Goal: Task Accomplishment & Management: Complete application form

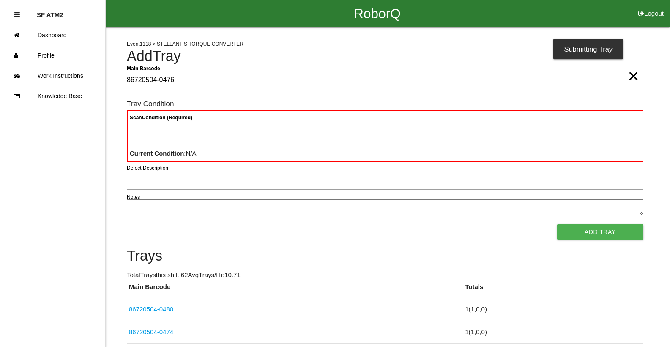
type Barcode "86720504-0476"
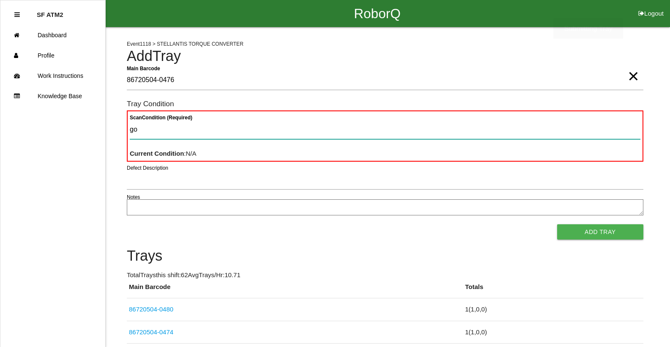
type Condition "goo"
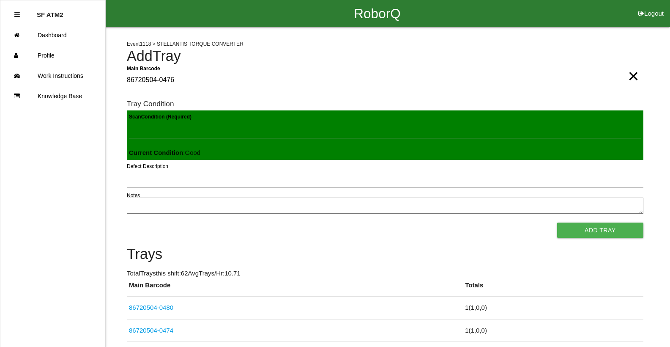
click at [557, 222] on button "Add Tray" at bounding box center [600, 229] width 86 height 15
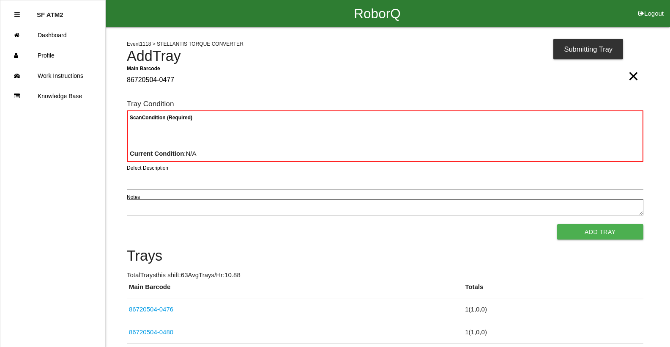
type Barcode "86720504-0477"
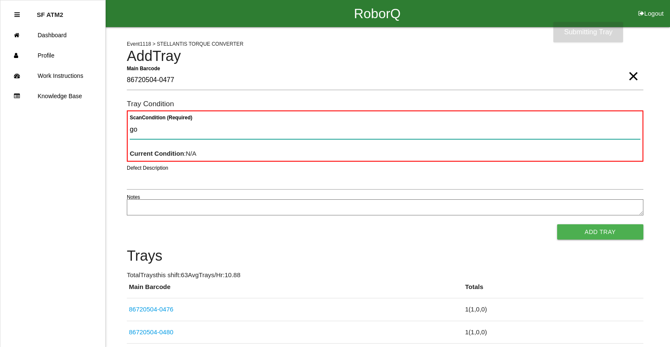
type Condition "goo"
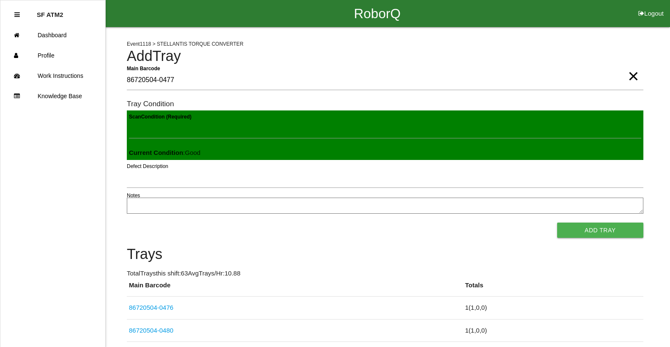
click at [557, 222] on button "Add Tray" at bounding box center [600, 229] width 86 height 15
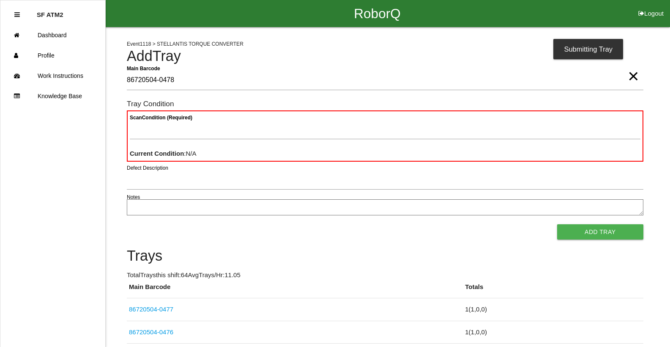
type Barcode "86720504-0478"
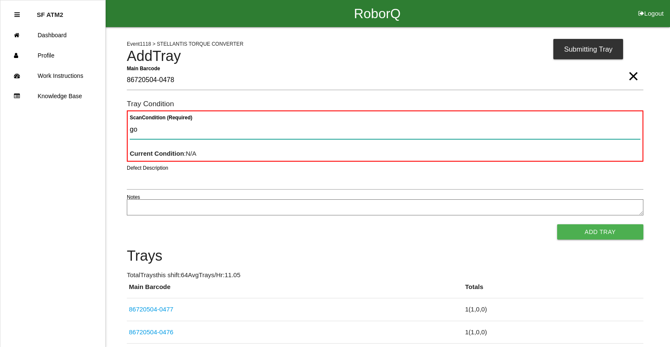
type Condition "goo"
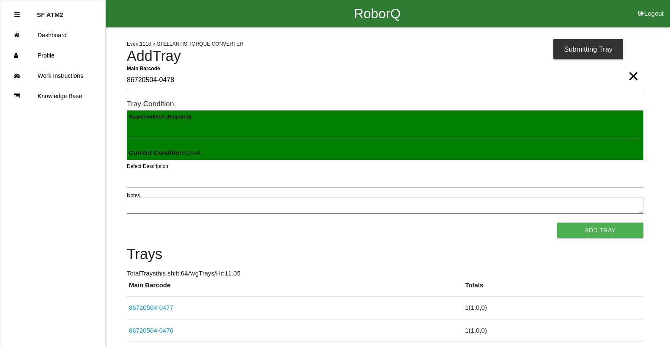
click at [557, 222] on button "Add Tray" at bounding box center [600, 229] width 86 height 15
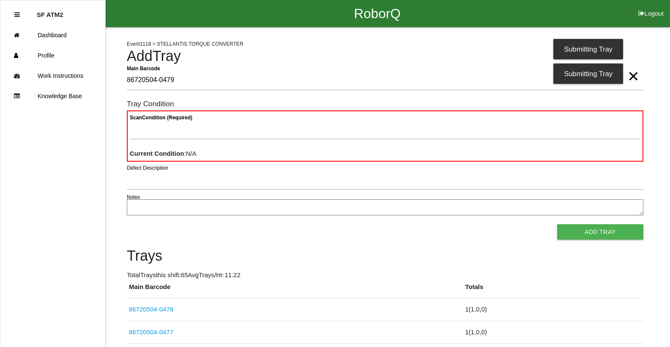
type Barcode "86720504-0479"
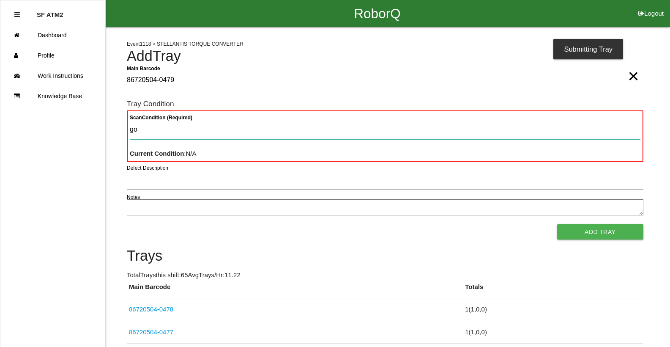
type Condition "goo"
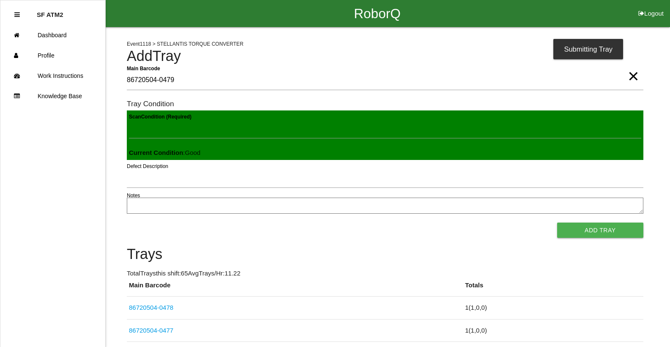
click at [557, 222] on button "Add Tray" at bounding box center [600, 229] width 86 height 15
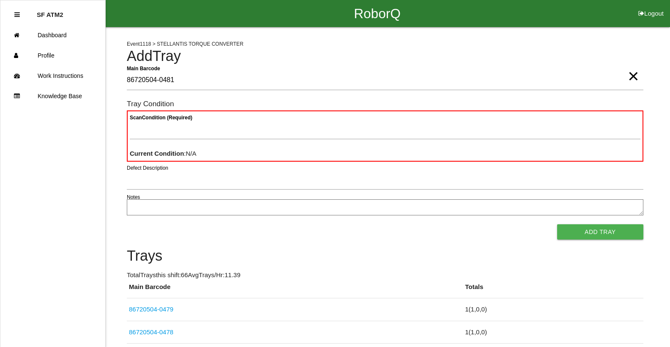
type Barcode "86720504-0481"
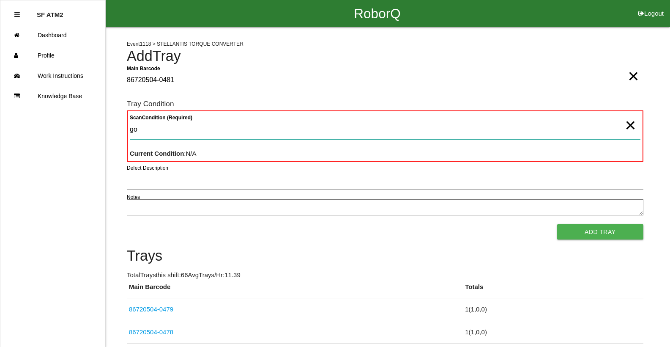
type Condition "goo"
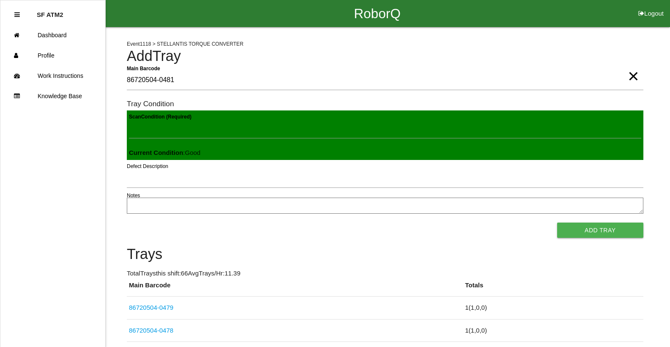
click at [557, 222] on button "Add Tray" at bounding box center [600, 229] width 86 height 15
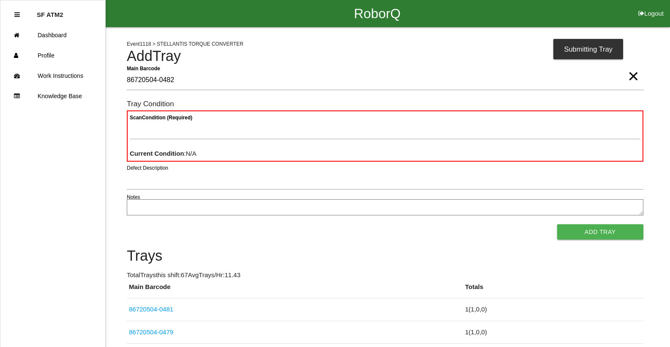
type Barcode "86720504-0482"
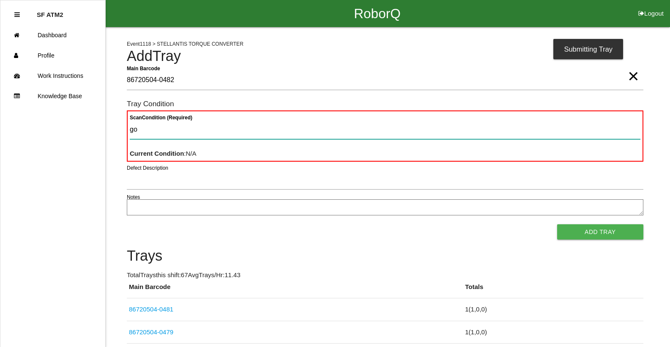
type Condition "goo"
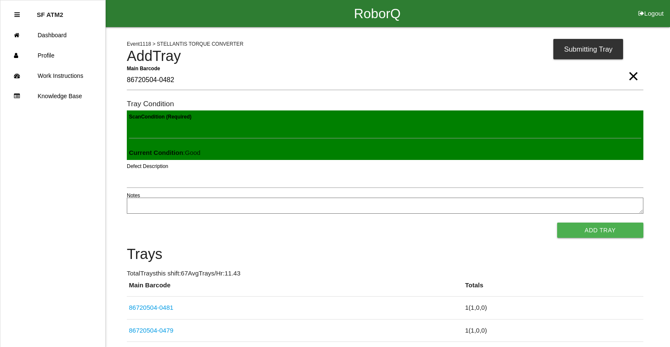
click at [557, 222] on button "Add Tray" at bounding box center [600, 229] width 86 height 15
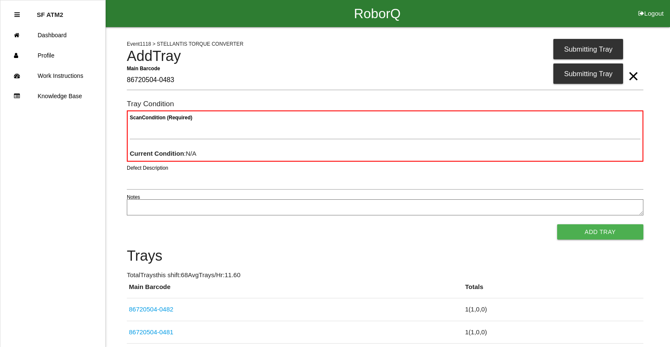
type Barcode "86720504-0483"
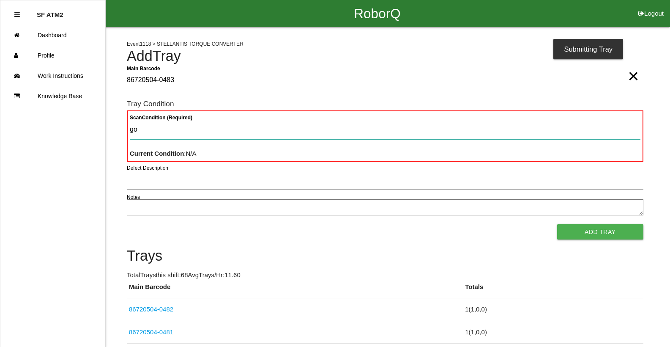
type Condition "goo"
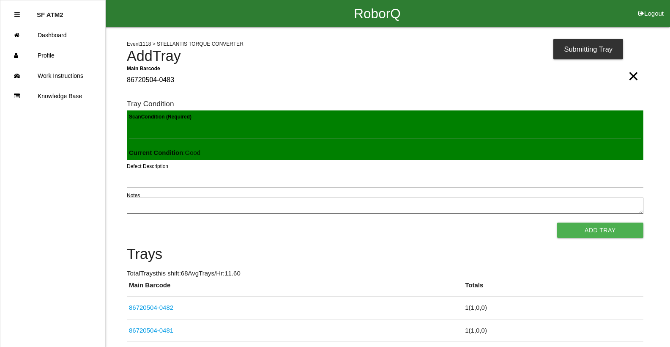
click at [557, 222] on button "Add Tray" at bounding box center [600, 229] width 86 height 15
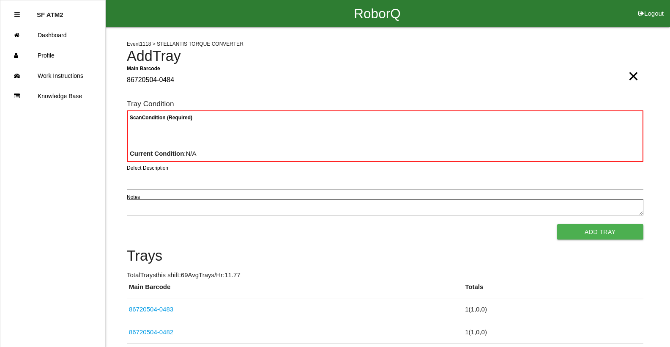
type Barcode "86720504-0484"
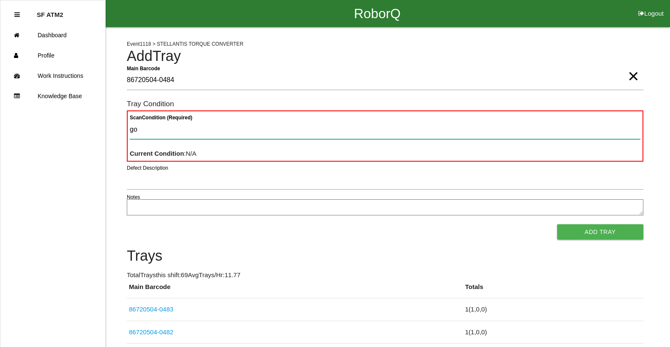
type Condition "goo"
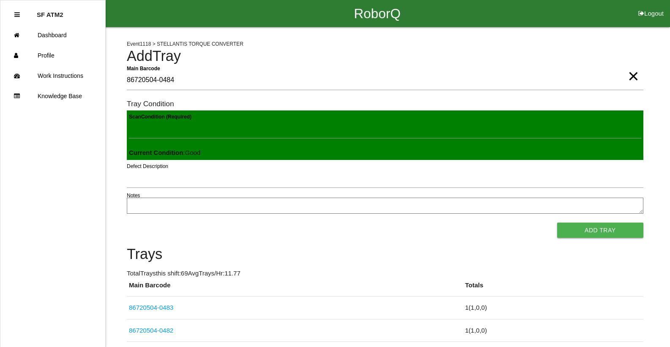
click at [557, 222] on button "Add Tray" at bounding box center [600, 229] width 86 height 15
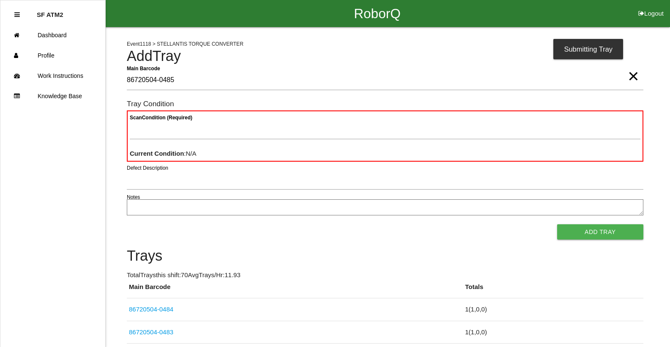
type Barcode "86720504-0485"
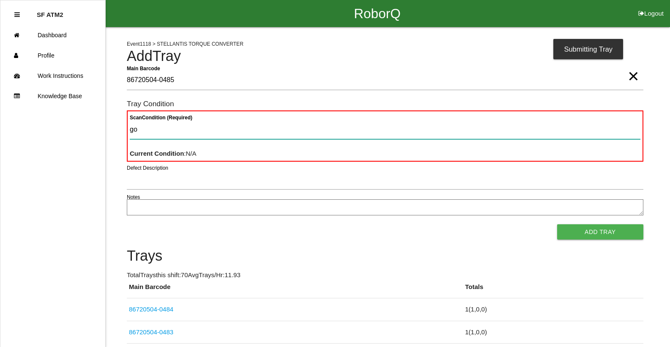
type Condition "goo"
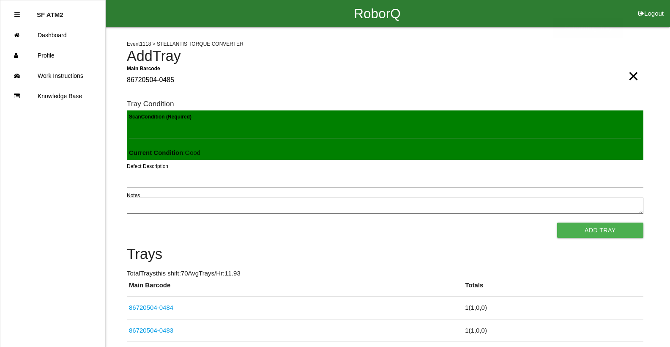
click at [557, 222] on button "Add Tray" at bounding box center [600, 229] width 86 height 15
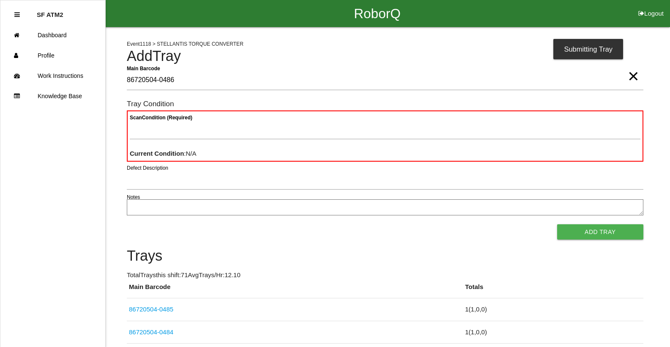
type Barcode "86720504-0486"
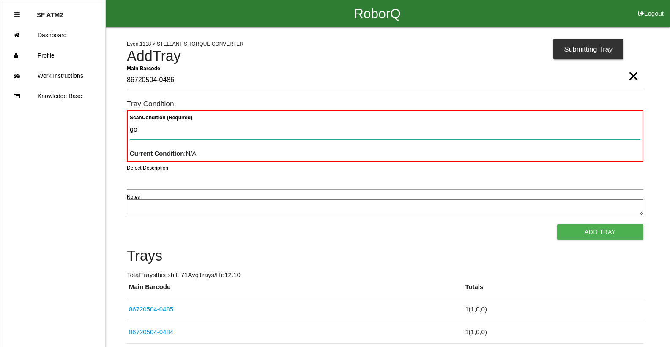
type Condition "goo"
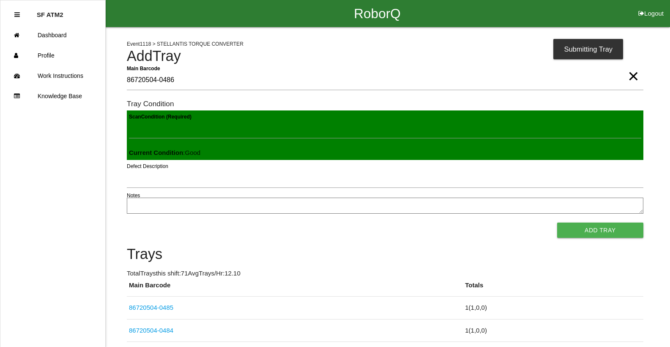
click at [557, 222] on button "Add Tray" at bounding box center [600, 229] width 86 height 15
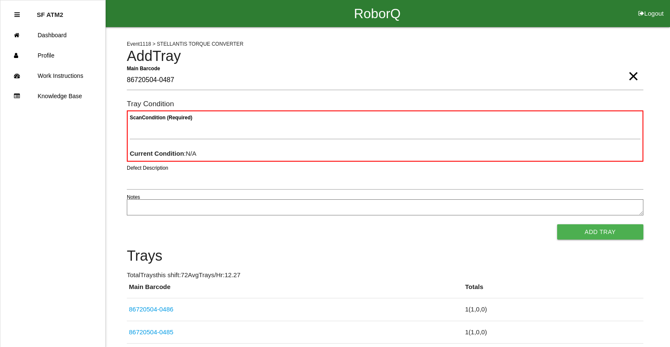
type Barcode "86720504-0487"
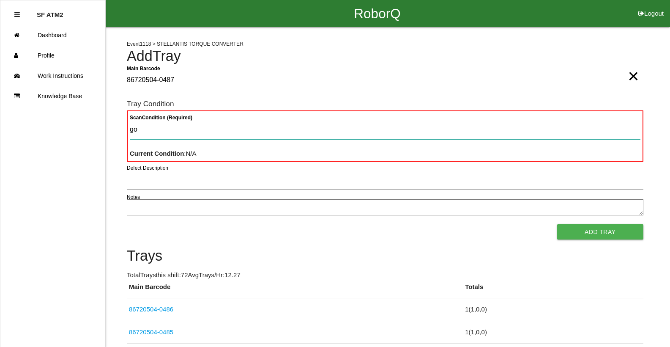
type Condition "goo"
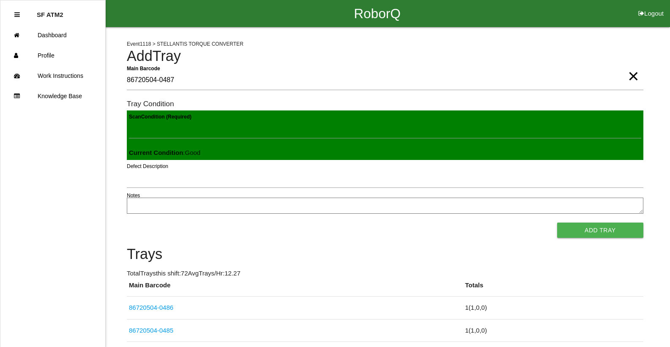
click at [557, 222] on button "Add Tray" at bounding box center [600, 229] width 86 height 15
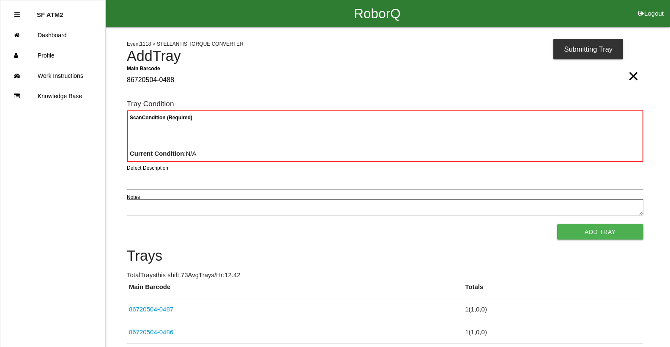
type Barcode "86720504-0488"
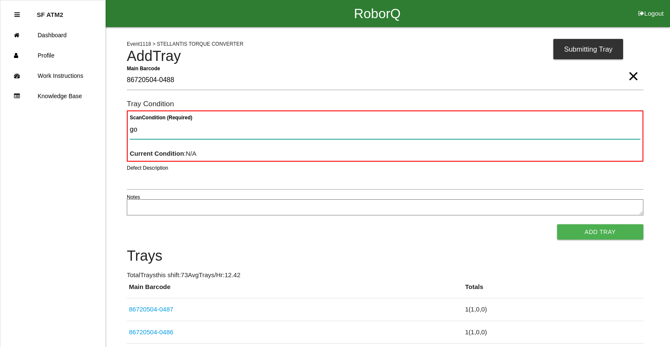
type Condition "goo"
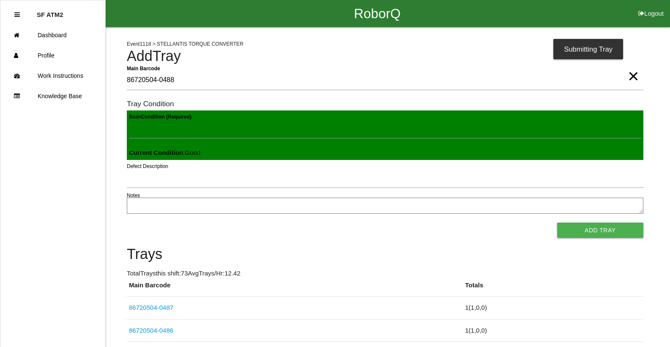
click at [557, 222] on button "Add Tray" at bounding box center [600, 229] width 86 height 15
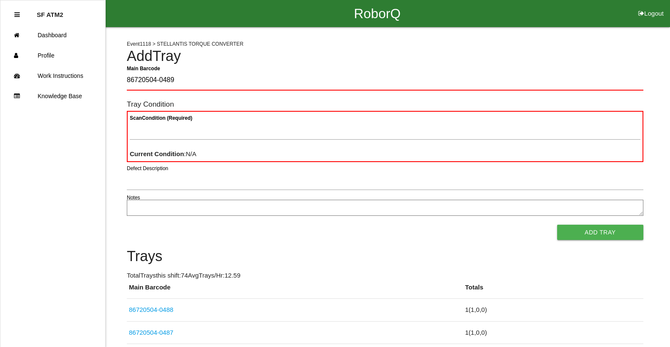
type Barcode "86720504-0489"
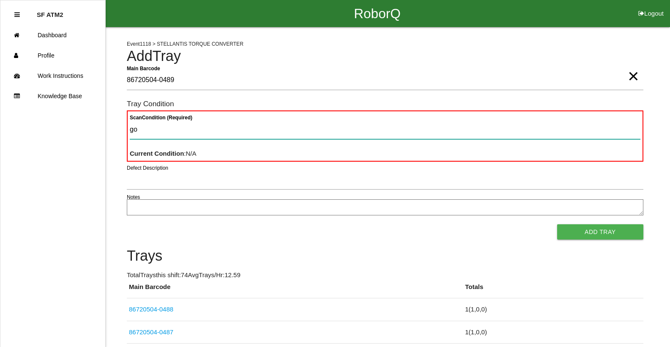
type Condition "goo"
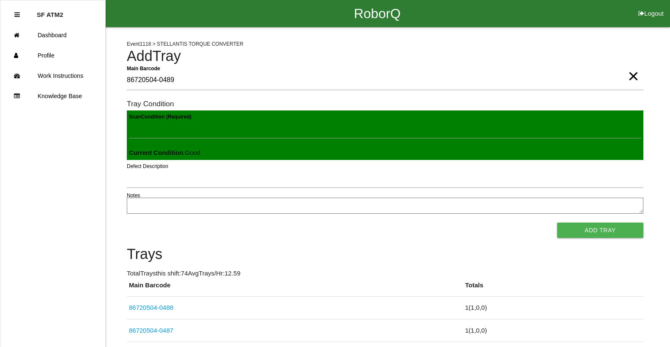
click at [557, 222] on button "Add Tray" at bounding box center [600, 229] width 86 height 15
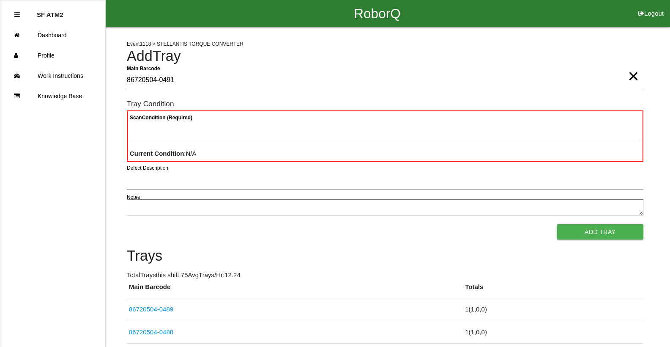
type Barcode "86720504-0491"
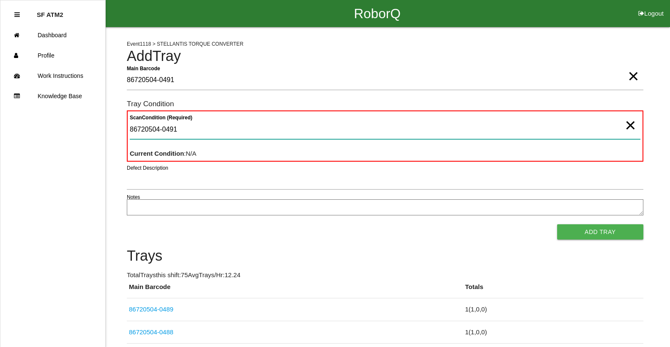
type Condition "86720504-0491"
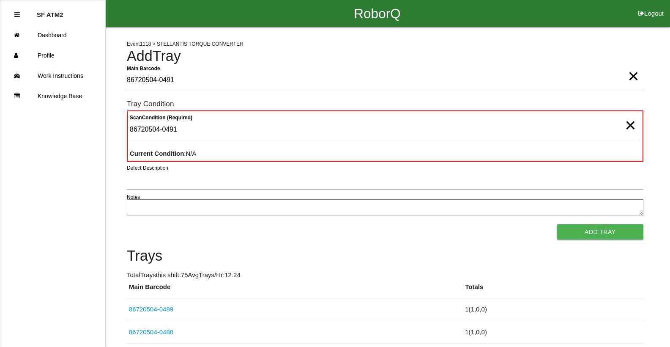
click at [627, 125] on span "×" at bounding box center [630, 116] width 11 height 17
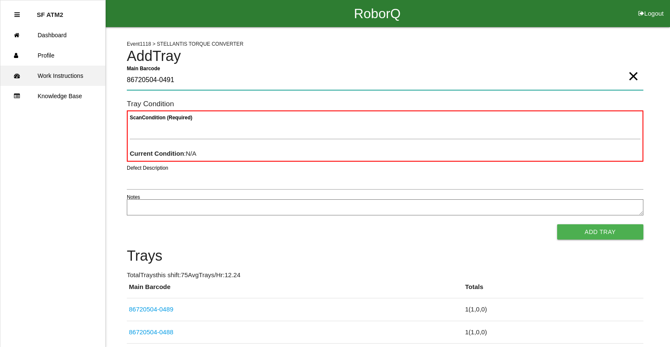
drag, startPoint x: 177, startPoint y: 83, endPoint x: 75, endPoint y: 79, distance: 102.5
type Barcode "86720504-0491"
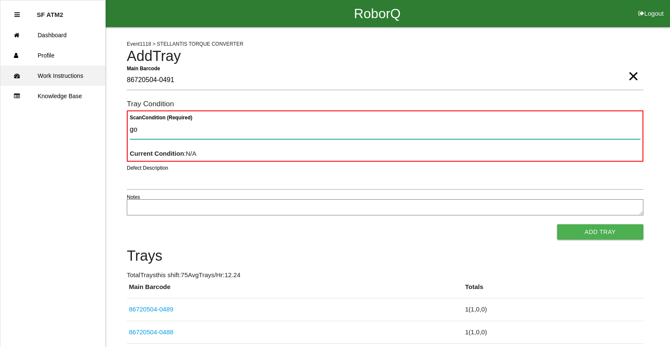
type Condition "goo"
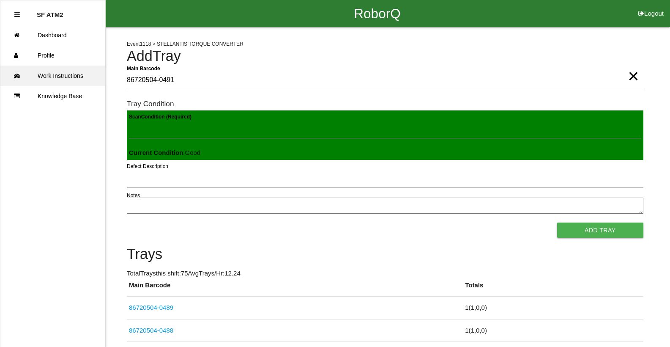
click at [557, 222] on button "Add Tray" at bounding box center [600, 229] width 86 height 15
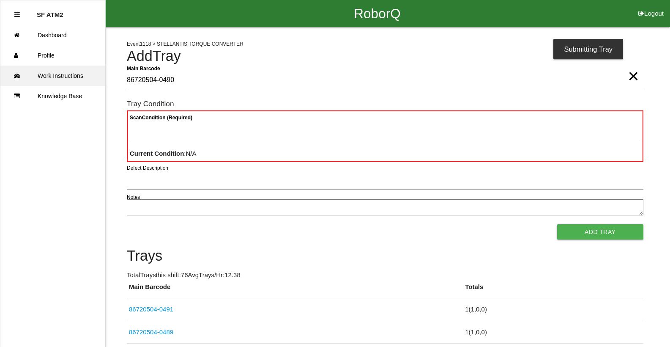
type Barcode "86720504-0490"
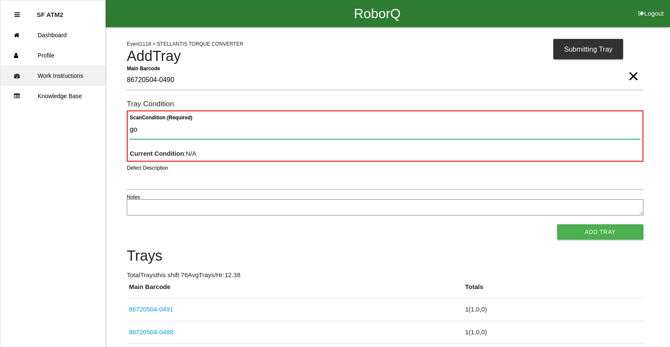
type Condition "goo"
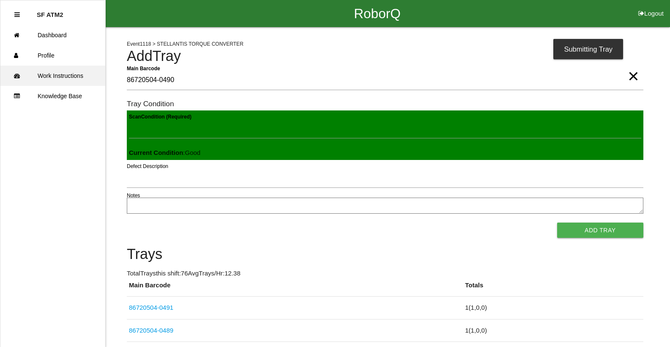
click at [557, 222] on button "Add Tray" at bounding box center [600, 229] width 86 height 15
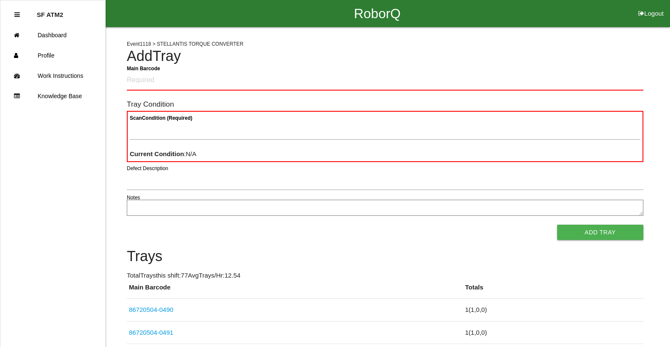
click at [566, 81] on Barcode "Main Barcode" at bounding box center [385, 81] width 517 height 20
click at [280, 83] on Barcode "Main Barcode" at bounding box center [385, 81] width 517 height 20
